Goal: Use online tool/utility: Utilize a website feature to perform a specific function

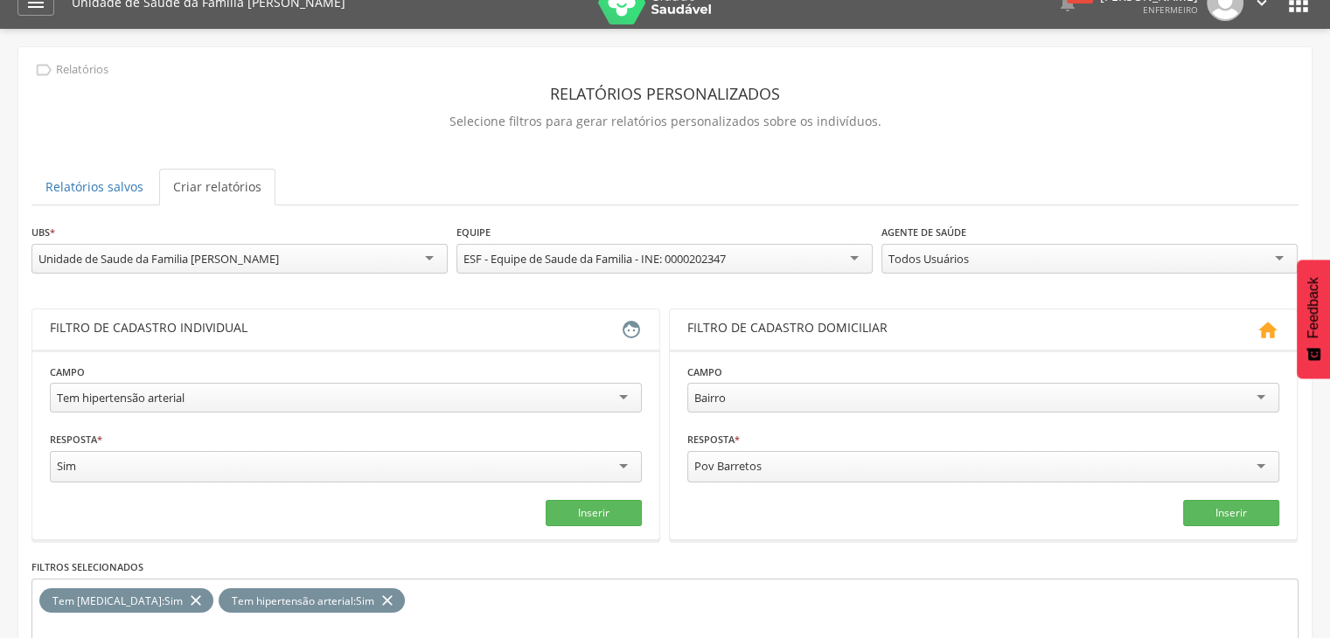
scroll to position [24, 0]
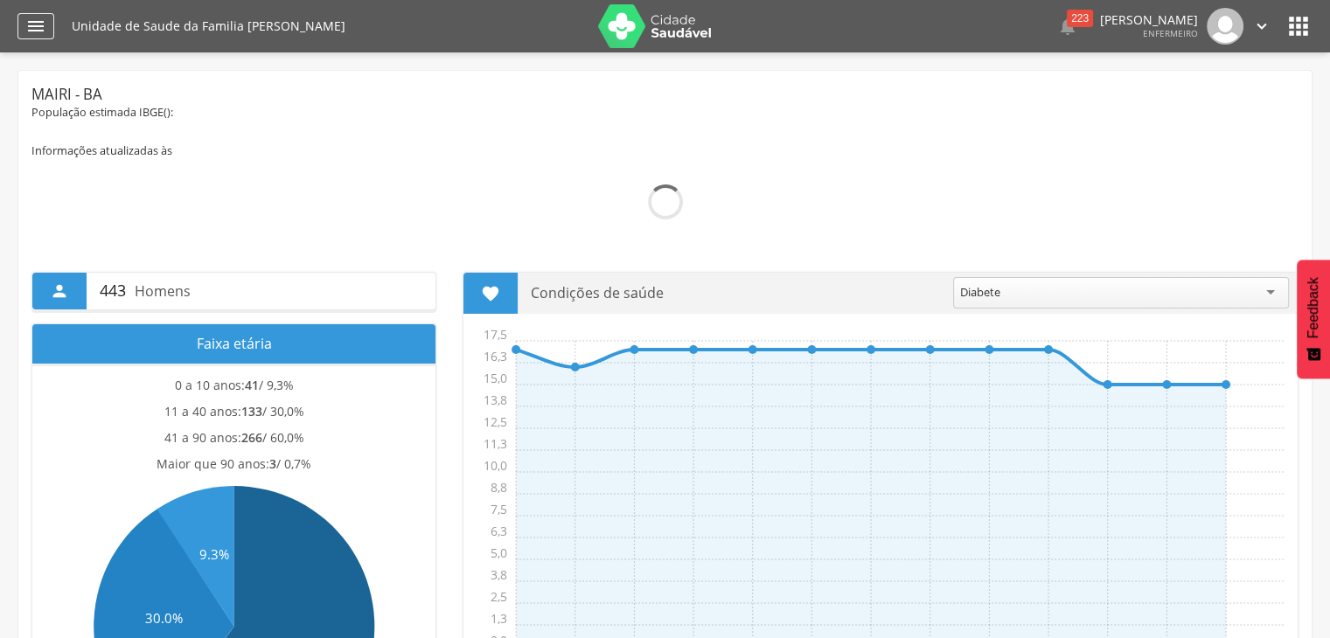
click at [52, 36] on div "" at bounding box center [35, 26] width 37 height 26
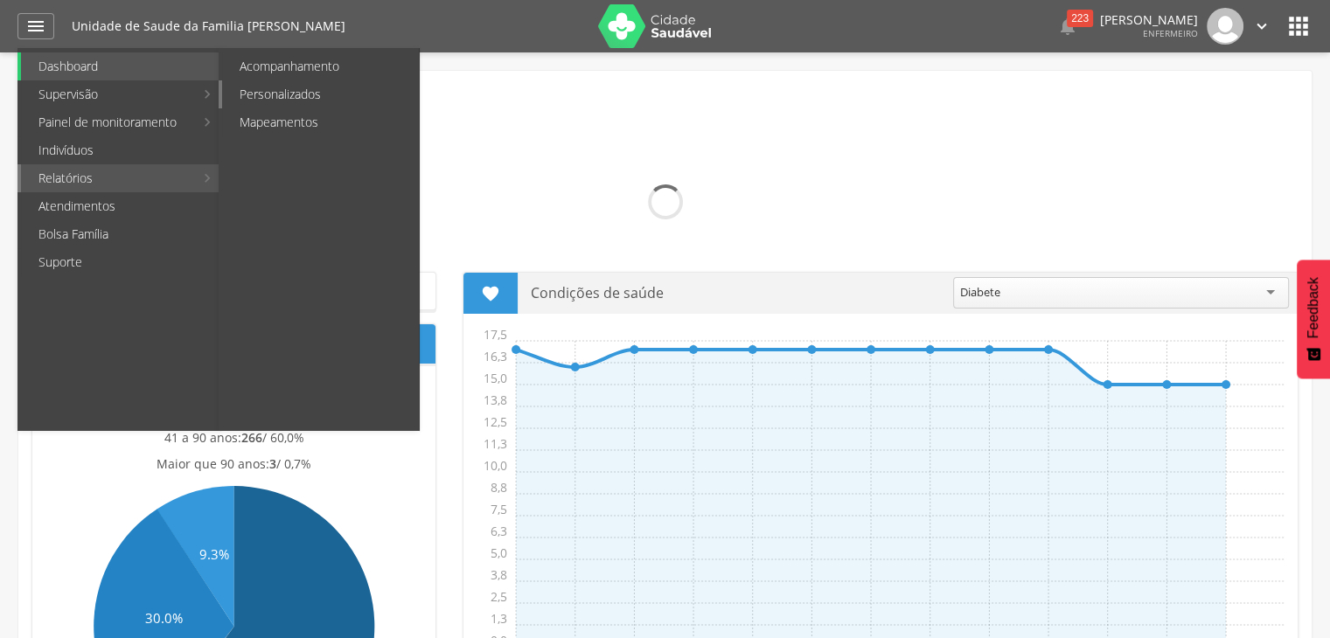
click at [297, 92] on link "Personalizados" at bounding box center [320, 94] width 197 height 28
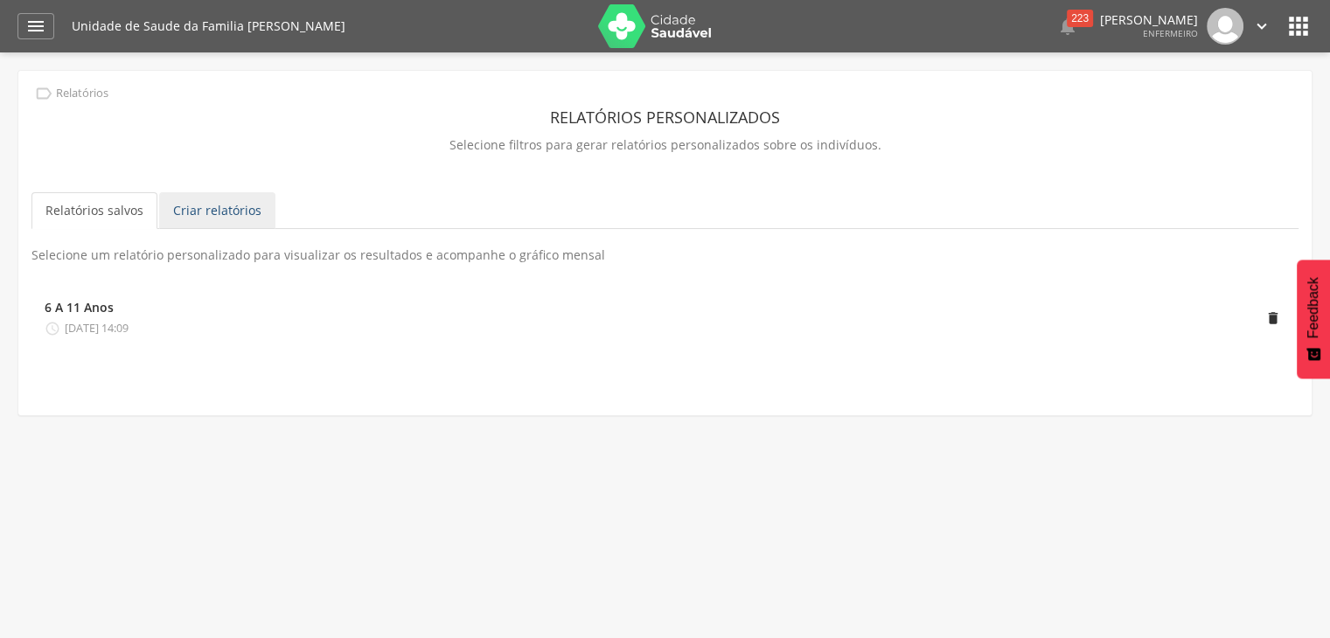
click at [196, 202] on link "Criar relatórios" at bounding box center [217, 210] width 116 height 37
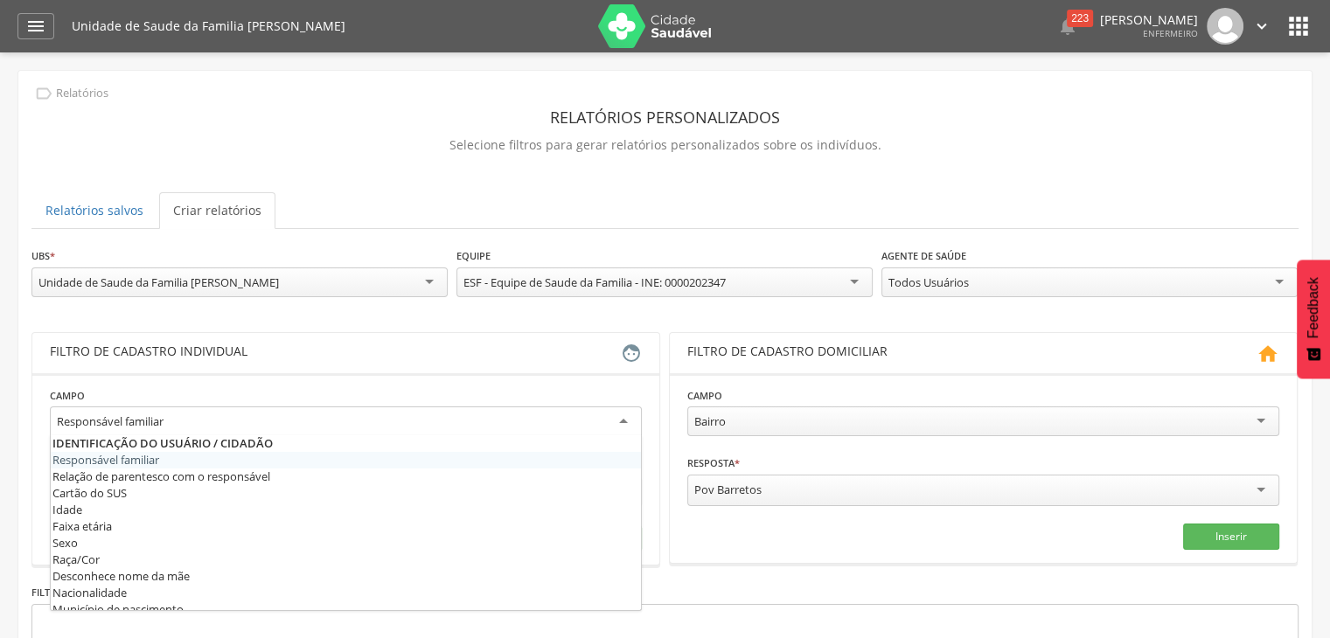
click at [298, 406] on div "Responsável familiar" at bounding box center [346, 421] width 592 height 31
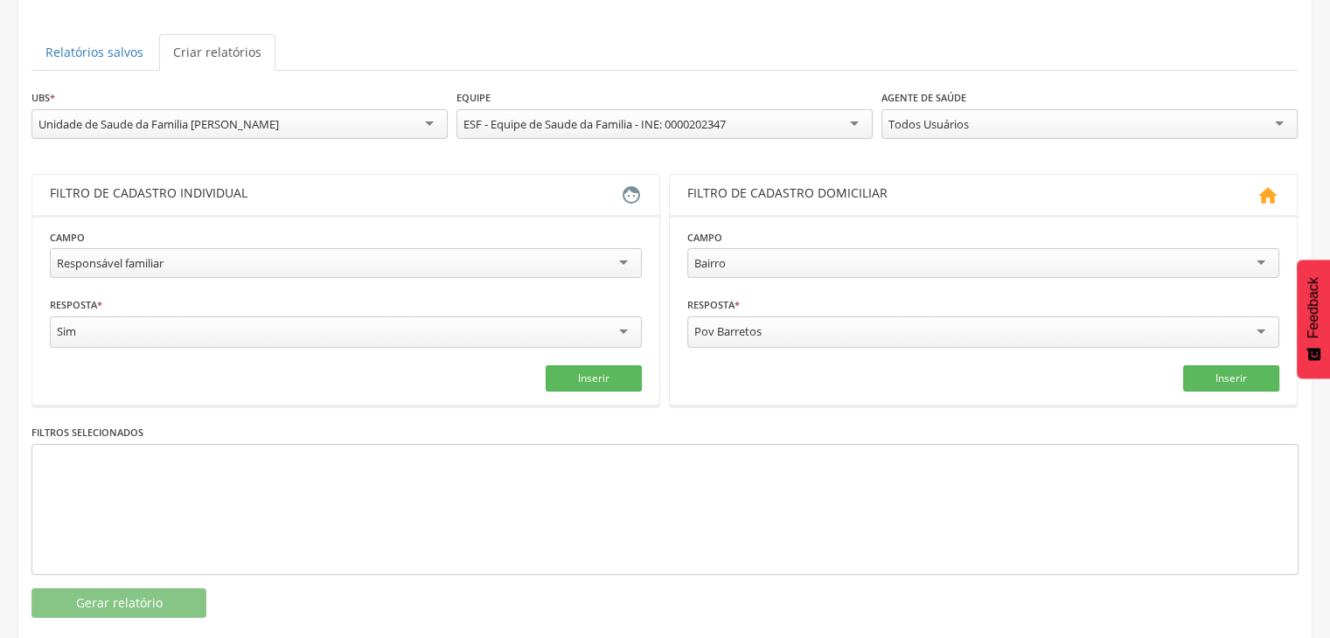
scroll to position [161, 0]
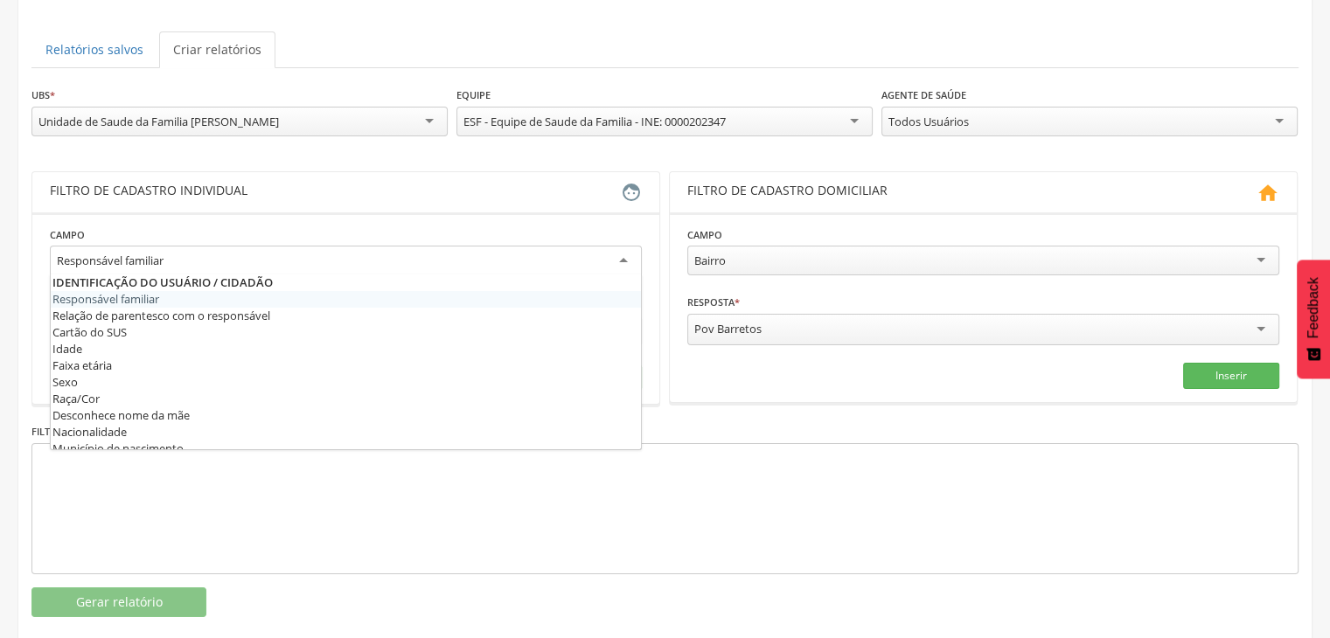
click at [606, 254] on div "Responsável familiar" at bounding box center [346, 261] width 592 height 31
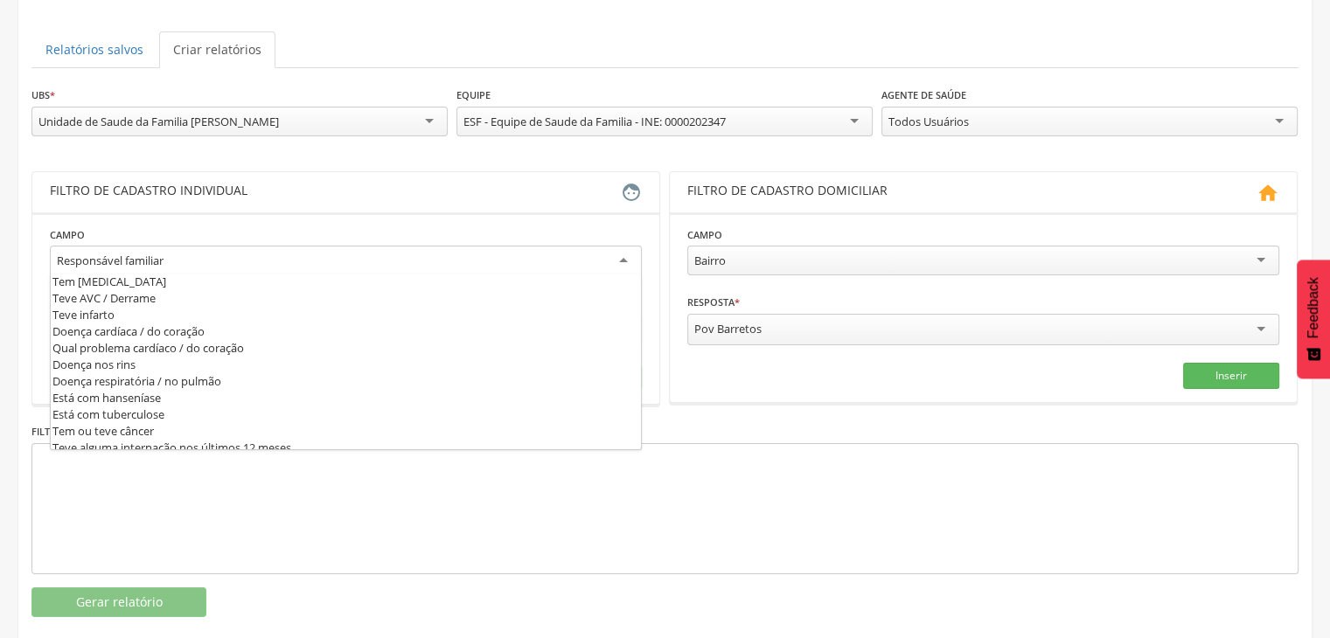
scroll to position [17, 0]
